Goal: Task Accomplishment & Management: Use online tool/utility

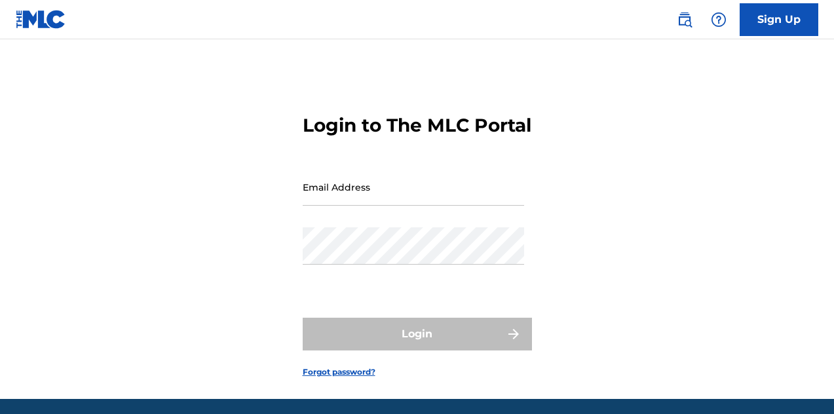
click at [339, 206] on input "Email Address" at bounding box center [413, 186] width 221 height 37
click at [328, 206] on input "Email Address" at bounding box center [413, 186] width 221 height 37
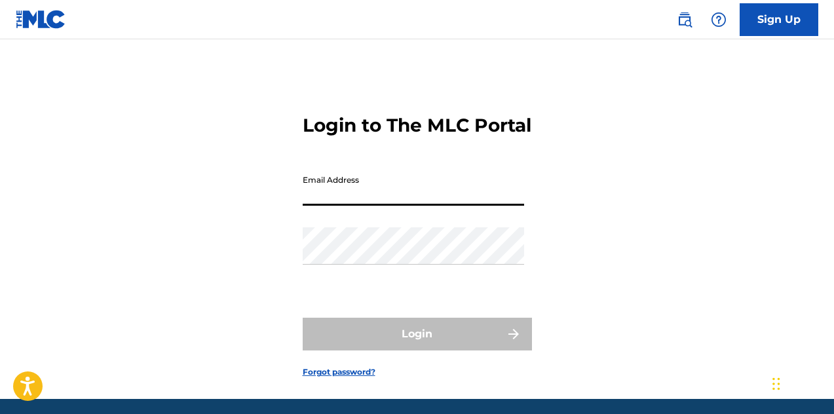
type input "[EMAIL_ADDRESS][DOMAIN_NAME]"
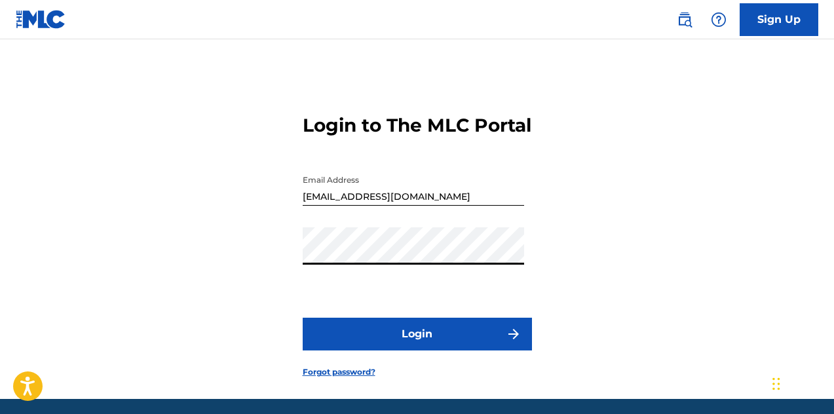
click at [418, 350] on button "Login" at bounding box center [417, 334] width 229 height 33
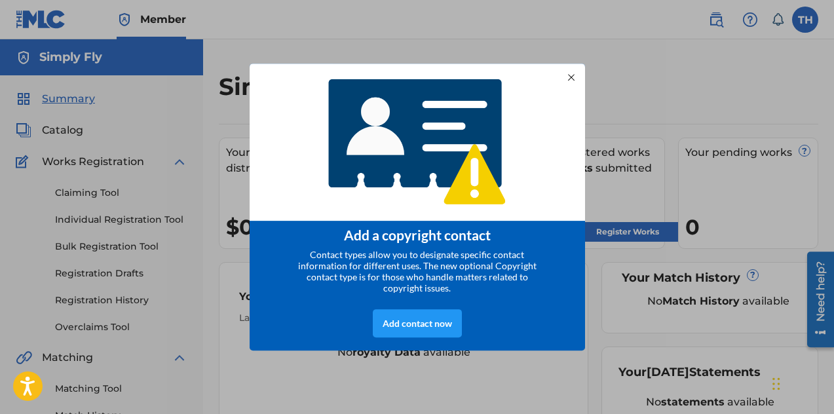
click at [572, 75] on div at bounding box center [571, 77] width 14 height 14
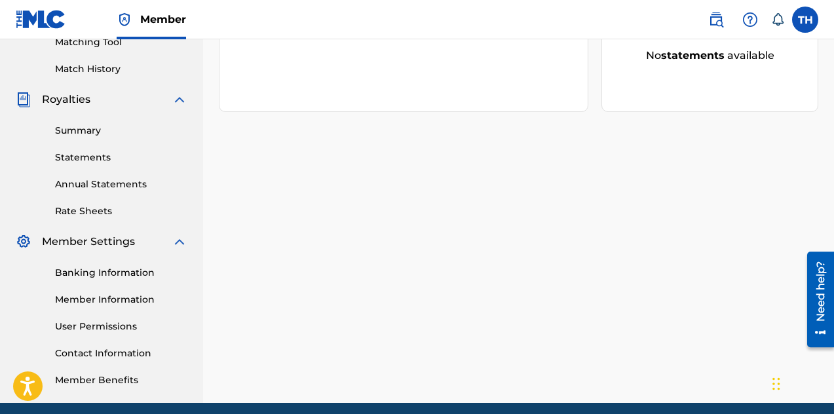
scroll to position [398, 0]
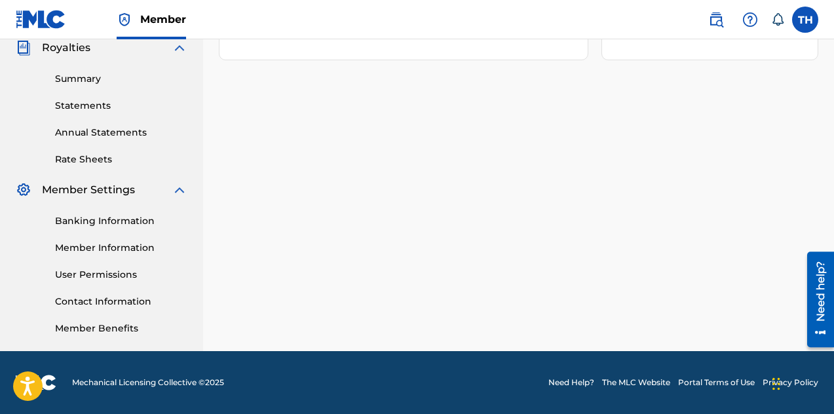
click at [126, 221] on link "Banking Information" at bounding box center [121, 221] width 132 height 14
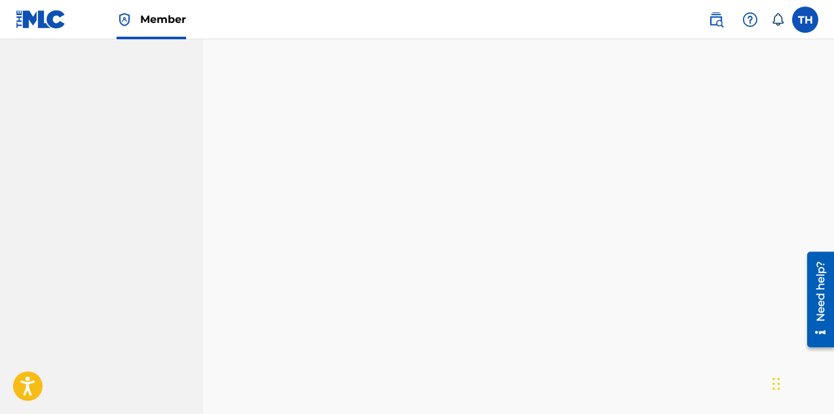
scroll to position [1209, 0]
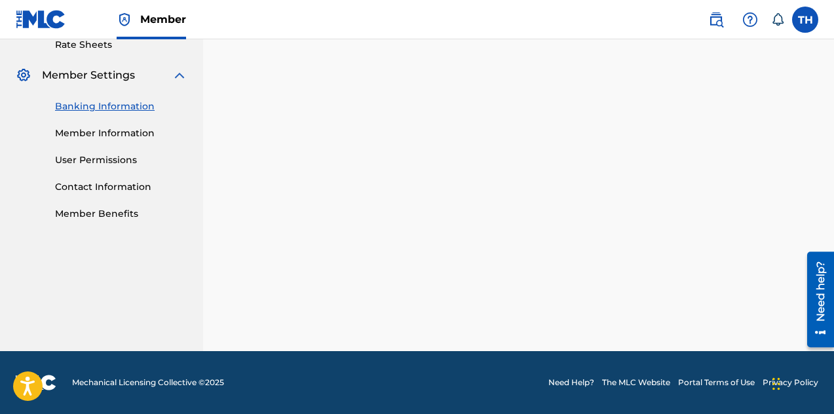
scroll to position [398, 0]
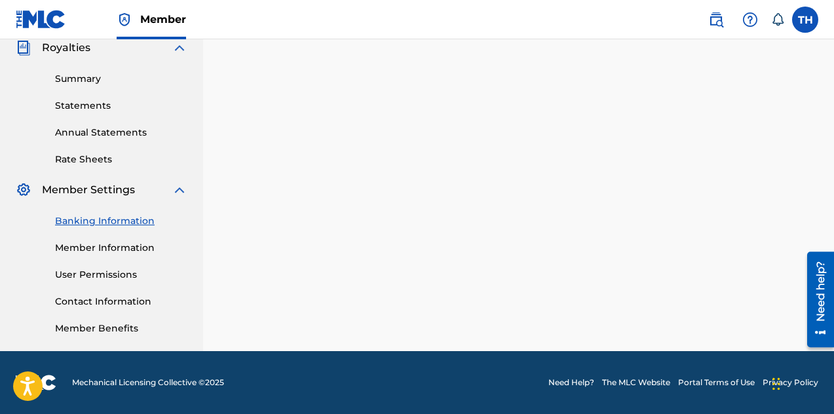
click at [164, 160] on link "Rate Sheets" at bounding box center [121, 160] width 132 height 14
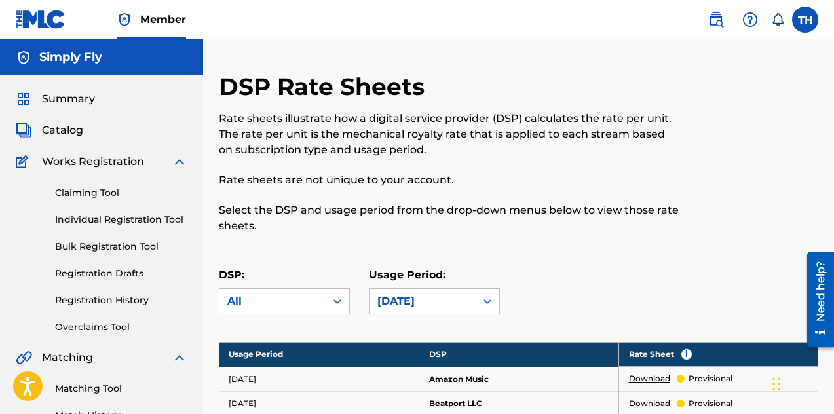
click at [178, 159] on img at bounding box center [180, 162] width 16 height 16
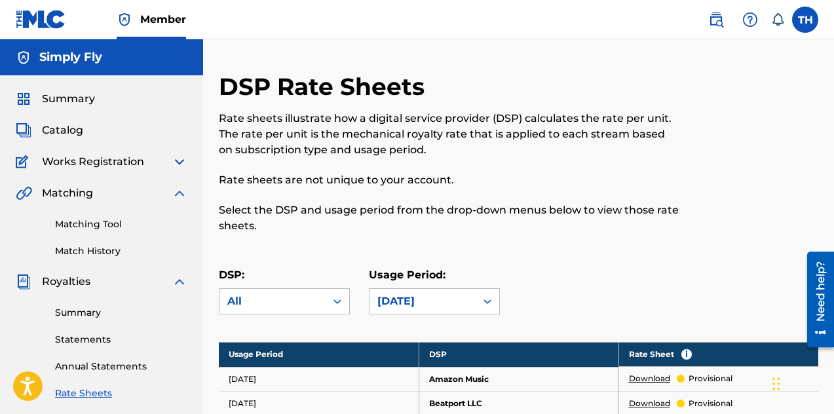
click at [182, 284] on img at bounding box center [180, 282] width 16 height 16
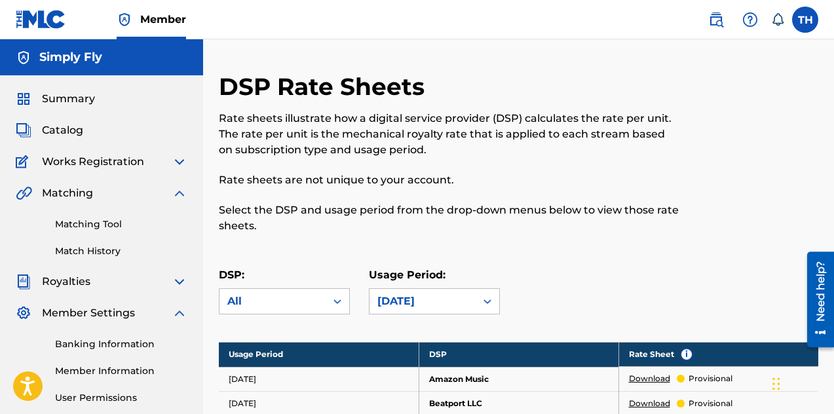
click at [50, 128] on span "Catalog" at bounding box center [62, 130] width 41 height 16
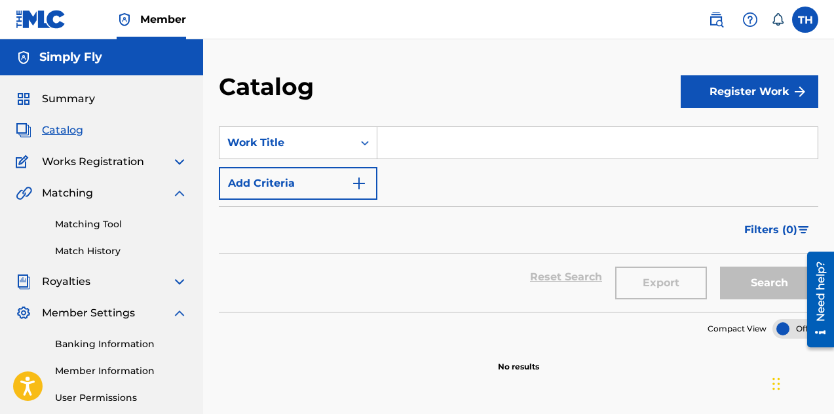
click at [109, 224] on link "Matching Tool" at bounding box center [121, 224] width 132 height 14
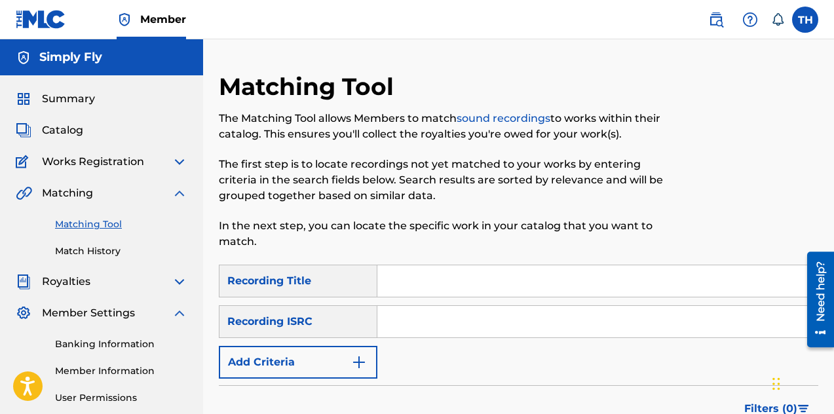
click at [182, 163] on img at bounding box center [180, 162] width 16 height 16
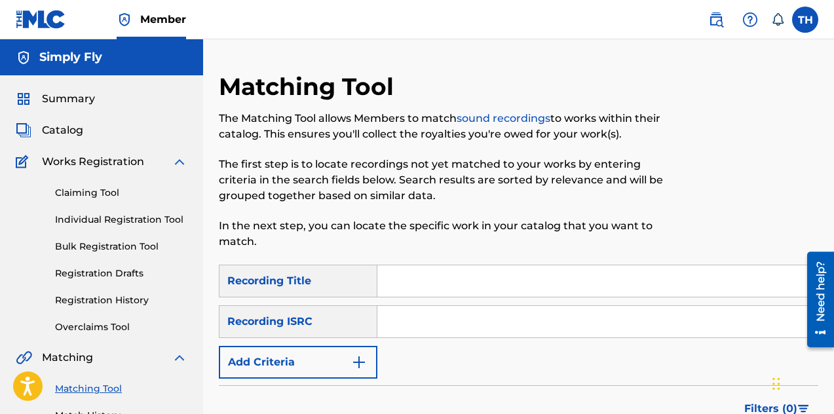
click at [109, 195] on link "Claiming Tool" at bounding box center [121, 193] width 132 height 14
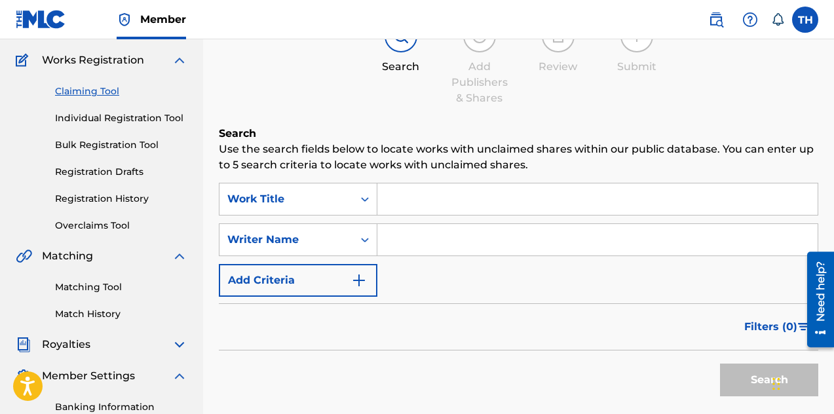
scroll to position [102, 0]
click at [365, 240] on icon "Search Form" at bounding box center [364, 239] width 13 height 13
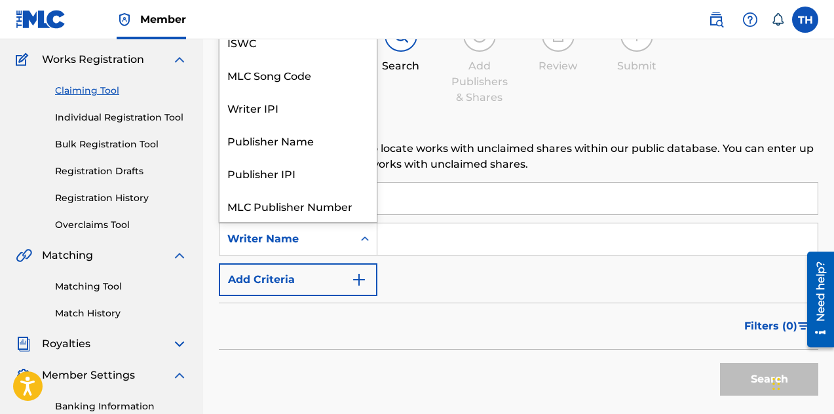
scroll to position [33, 0]
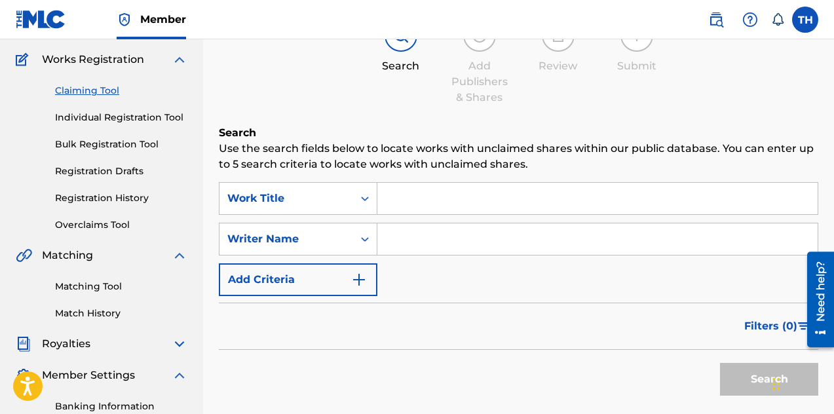
click at [193, 83] on div "Summary Catalog Works Registration Claiming Tool Individual Registration Tool B…" at bounding box center [101, 254] width 203 height 563
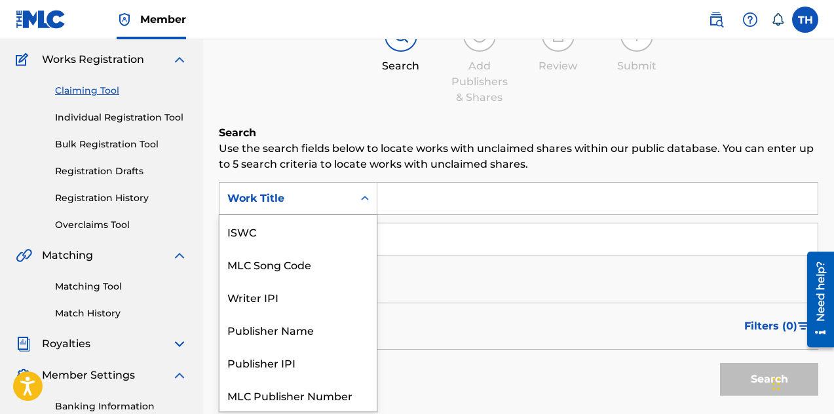
click at [367, 198] on icon "Search Form" at bounding box center [365, 198] width 8 height 5
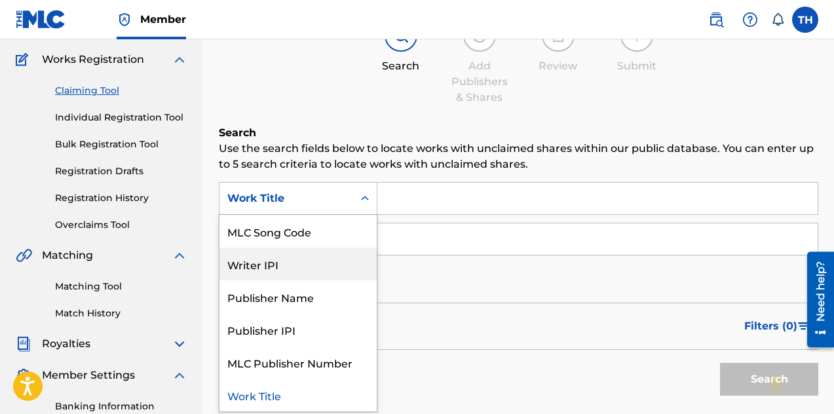
click at [286, 267] on div "Writer IPI" at bounding box center [297, 264] width 157 height 33
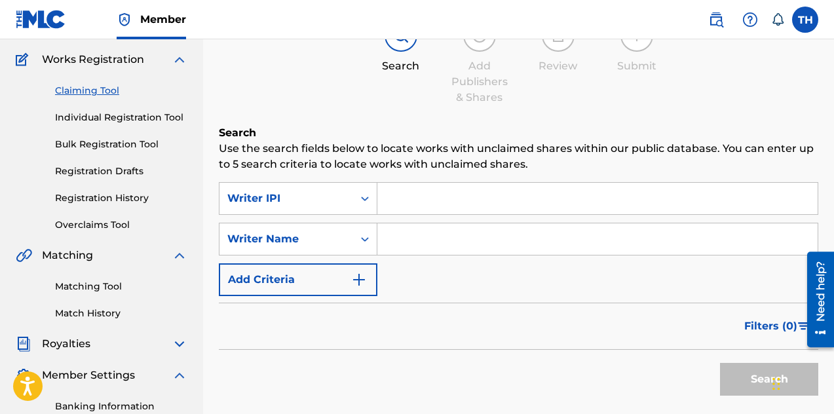
click at [418, 205] on input "Search Form" at bounding box center [597, 198] width 440 height 31
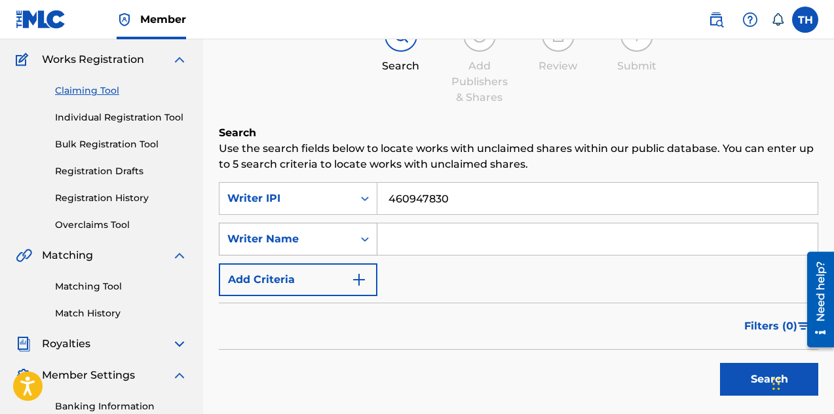
type input "460947830"
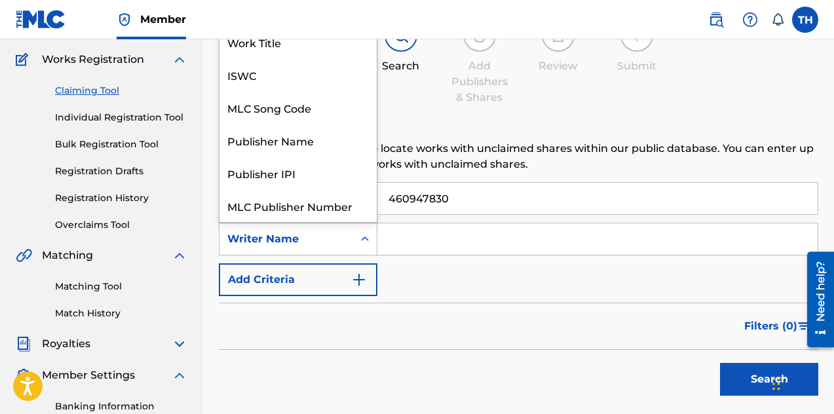
click at [367, 240] on icon "Search Form" at bounding box center [364, 239] width 13 height 13
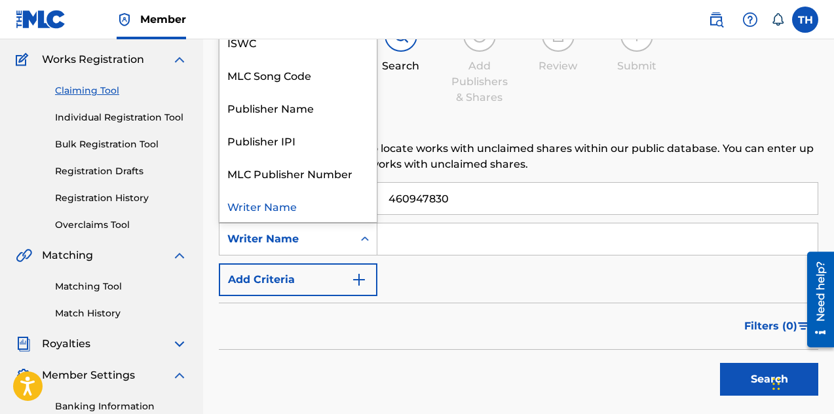
click at [429, 253] on input "Search Form" at bounding box center [597, 238] width 440 height 31
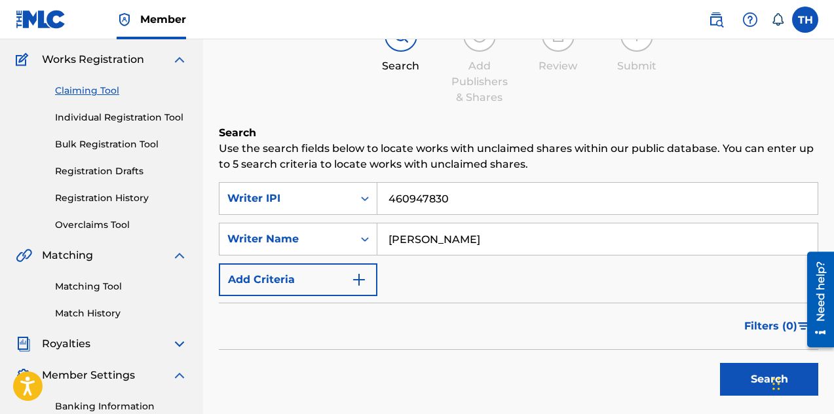
click at [767, 380] on button "Search" at bounding box center [769, 379] width 98 height 33
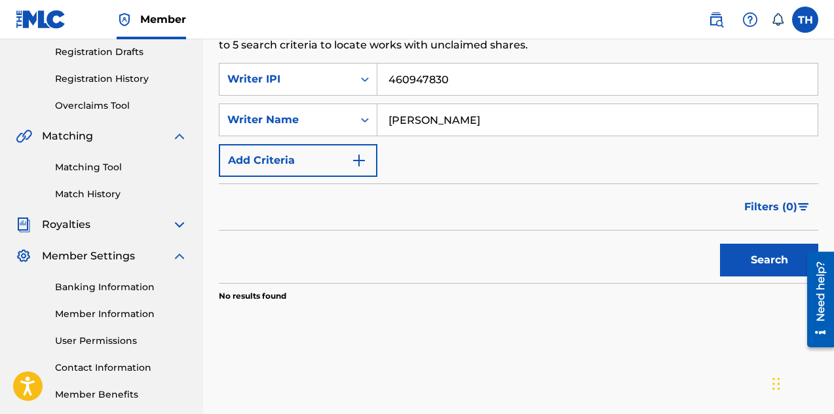
scroll to position [224, 0]
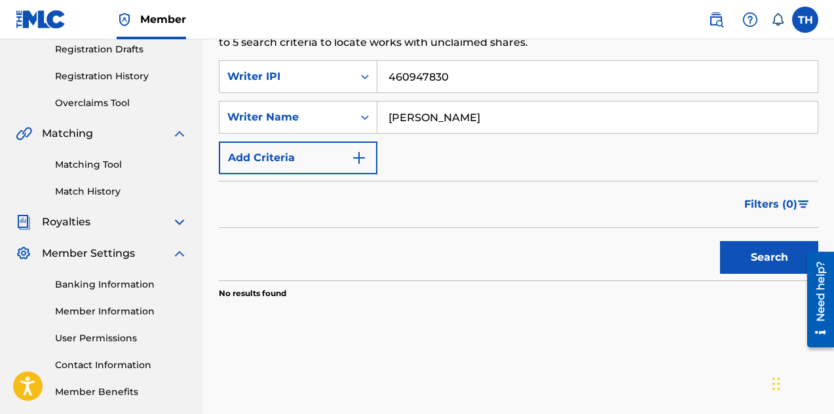
click at [760, 257] on button "Search" at bounding box center [769, 257] width 98 height 33
click at [761, 258] on button "Search" at bounding box center [769, 257] width 98 height 33
click at [479, 124] on input "[PERSON_NAME]" at bounding box center [597, 117] width 440 height 31
type input "T"
click at [452, 71] on input "460947830" at bounding box center [597, 76] width 440 height 31
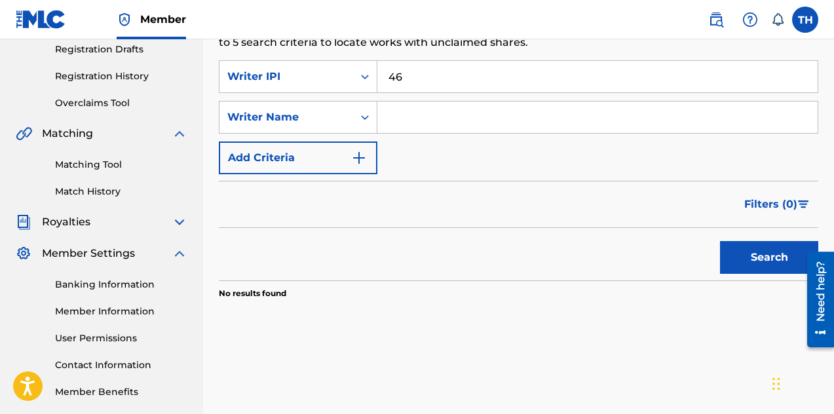
type input "4"
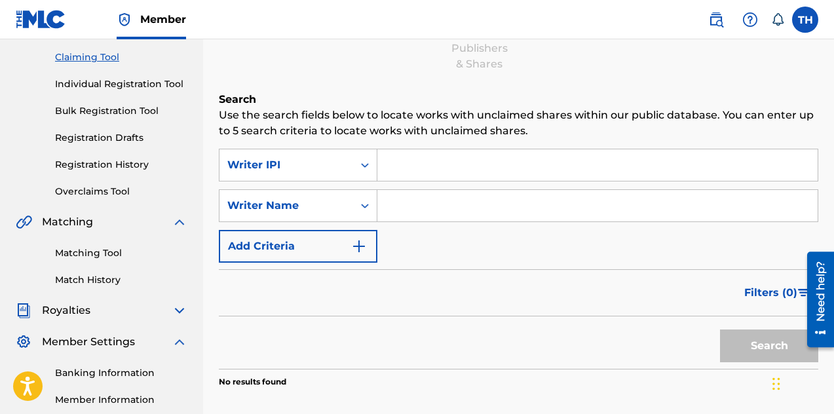
scroll to position [136, 0]
click at [365, 159] on icon "Search Form" at bounding box center [364, 164] width 13 height 13
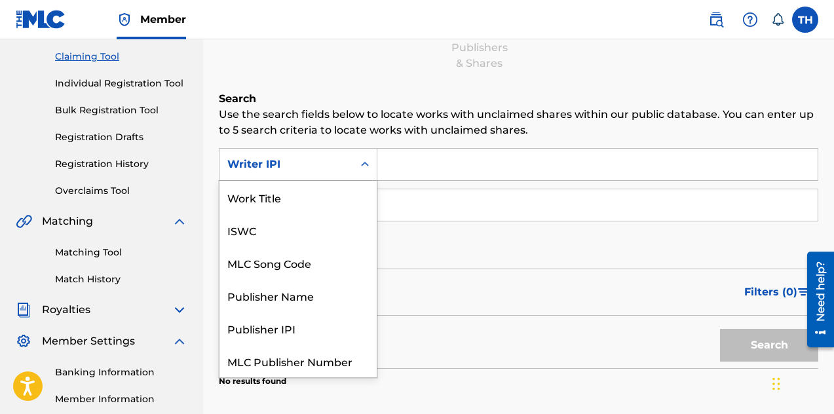
scroll to position [33, 0]
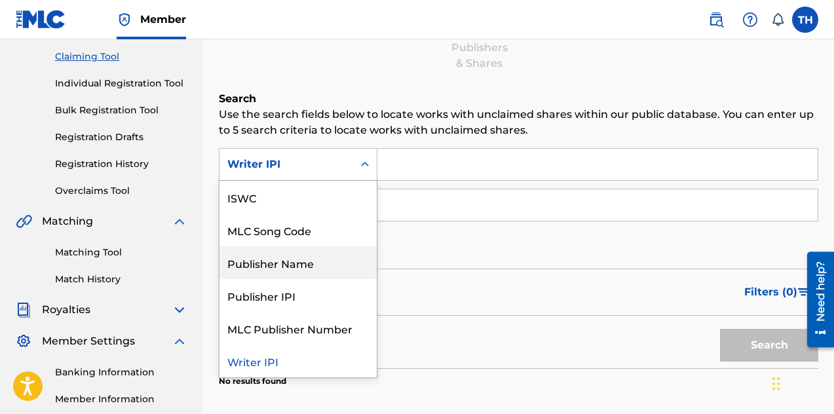
click at [313, 263] on div "Publisher Name" at bounding box center [297, 262] width 157 height 33
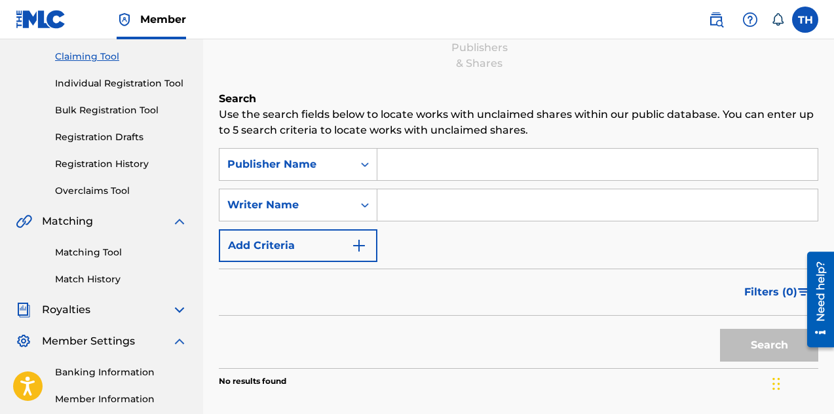
click at [413, 166] on input "Search Form" at bounding box center [597, 164] width 440 height 31
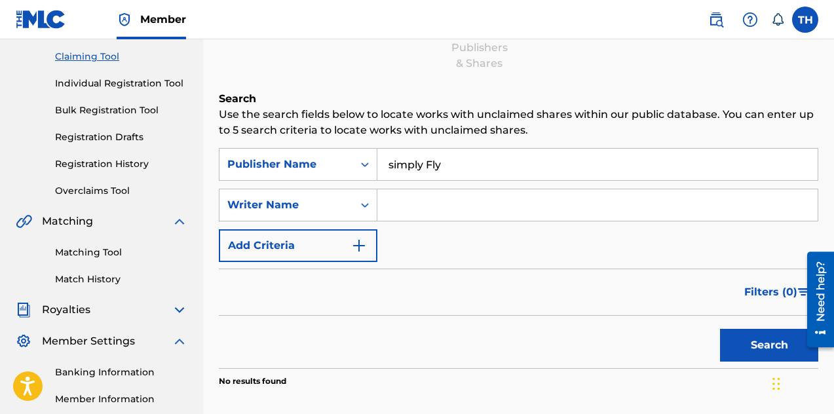
click at [751, 341] on button "Search" at bounding box center [769, 345] width 98 height 33
click at [447, 173] on input "simply Fly" at bounding box center [597, 164] width 440 height 31
type input "s"
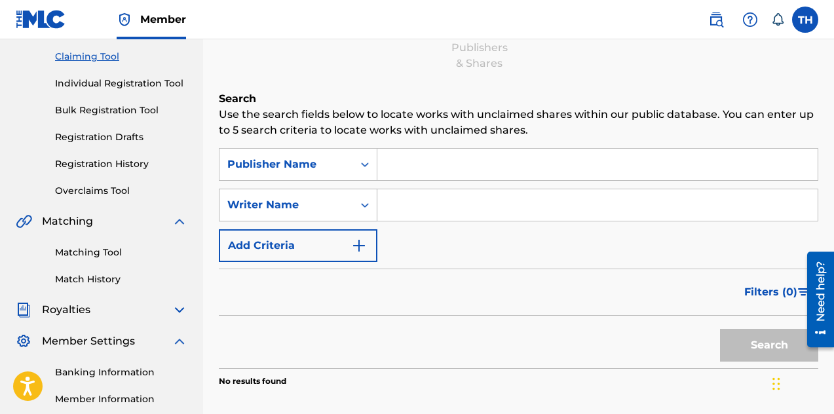
click at [360, 212] on div "Search Form" at bounding box center [365, 205] width 24 height 24
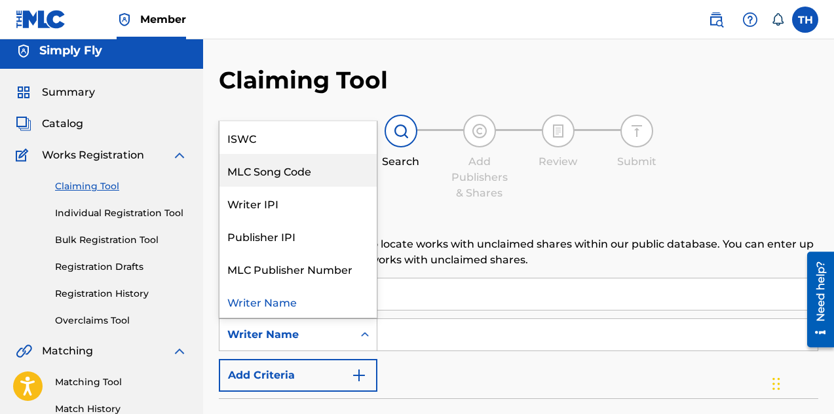
scroll to position [6, 0]
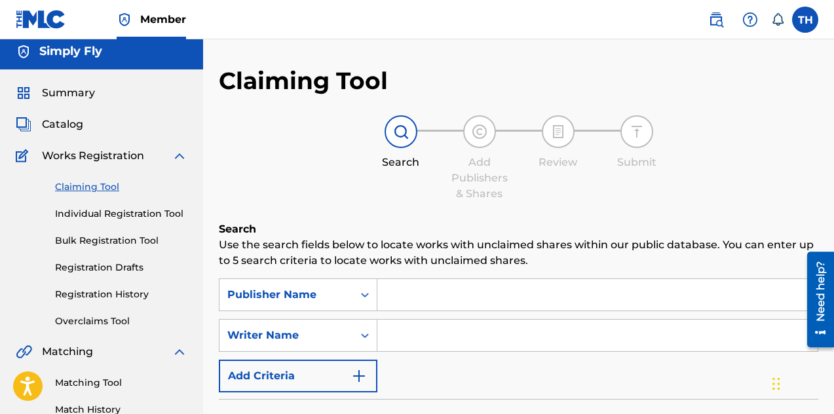
click at [503, 73] on div "Claiming Tool Search Add Publishers & Shares Review Submit Search Use the searc…" at bounding box center [518, 324] width 599 height 517
click at [398, 132] on img at bounding box center [401, 132] width 16 height 16
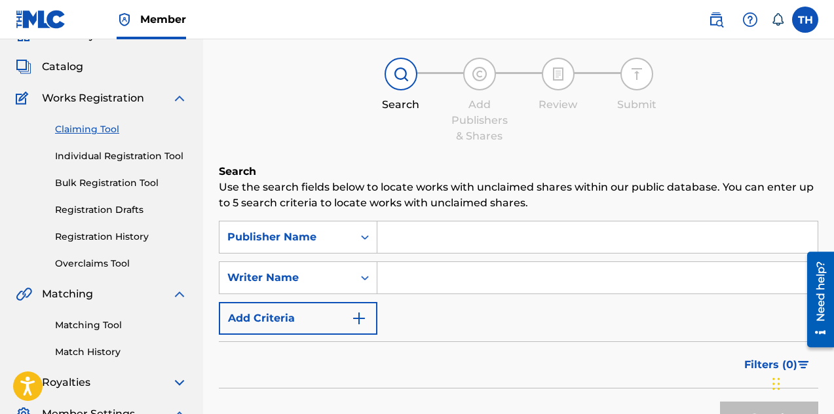
scroll to position [64, 0]
click at [831, 288] on div "Need help?" at bounding box center [820, 299] width 27 height 96
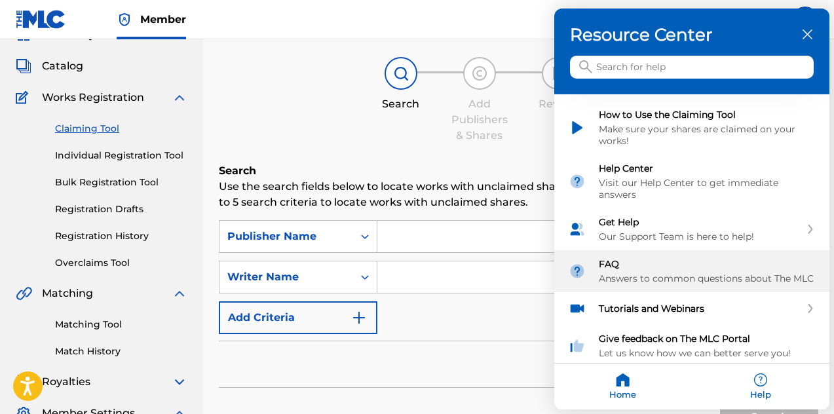
click at [783, 282] on div "Answers to common questions about The MLC" at bounding box center [707, 278] width 216 height 12
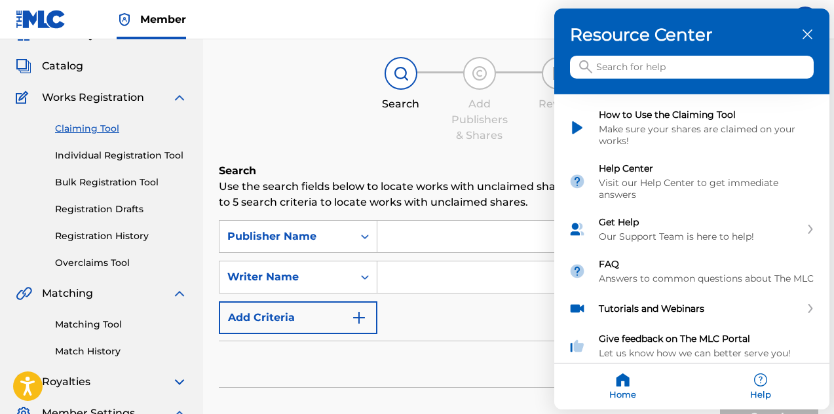
click at [806, 34] on icon "close resource center" at bounding box center [807, 34] width 10 height 10
